Goal: Task Accomplishment & Management: Complete application form

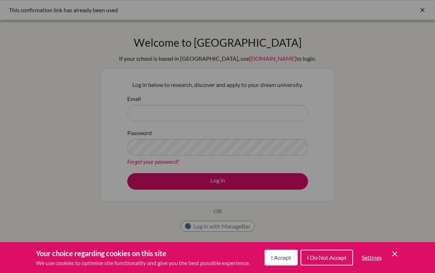
click at [397, 256] on icon "Cookie Control Close Icon" at bounding box center [394, 254] width 9 height 9
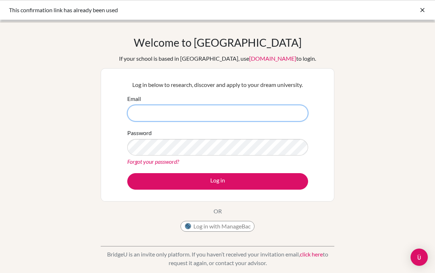
click at [251, 115] on input "Email" at bounding box center [217, 113] width 181 height 17
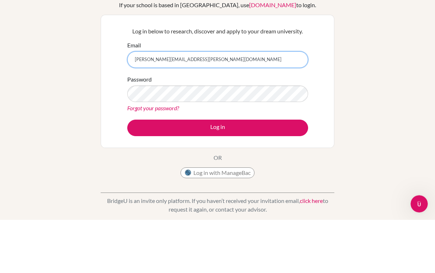
type input "[PERSON_NAME][EMAIL_ADDRESS][PERSON_NAME][DOMAIN_NAME]"
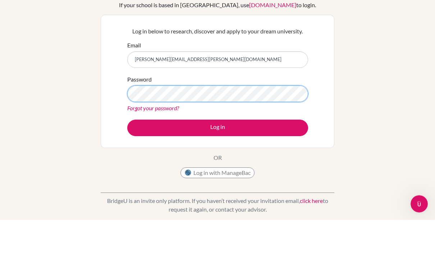
click at [217, 173] on button "Log in" at bounding box center [217, 181] width 181 height 17
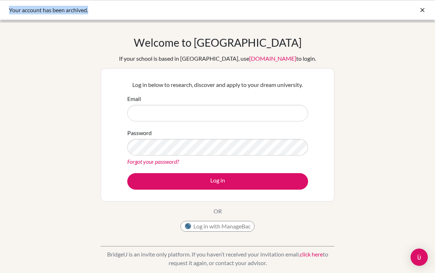
click at [260, 121] on input "Email" at bounding box center [217, 113] width 181 height 17
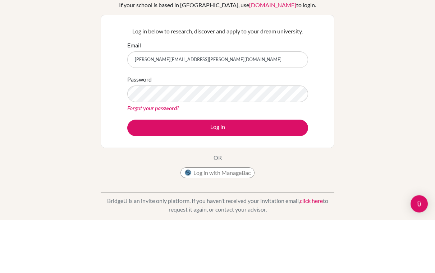
type input "[PERSON_NAME][EMAIL_ADDRESS][PERSON_NAME][DOMAIN_NAME]"
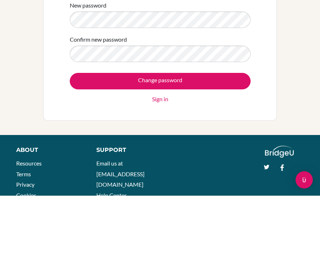
click at [221, 138] on input "Change password" at bounding box center [160, 146] width 181 height 17
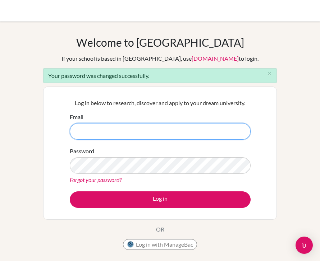
click at [219, 131] on input "Email" at bounding box center [160, 131] width 181 height 17
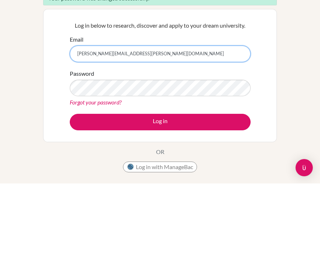
type input "[PERSON_NAME][EMAIL_ADDRESS][PERSON_NAME][DOMAIN_NAME]"
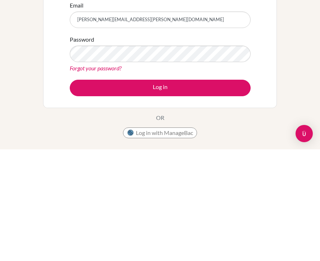
click at [217, 191] on button "Log in" at bounding box center [160, 199] width 181 height 17
